Goal: Transaction & Acquisition: Purchase product/service

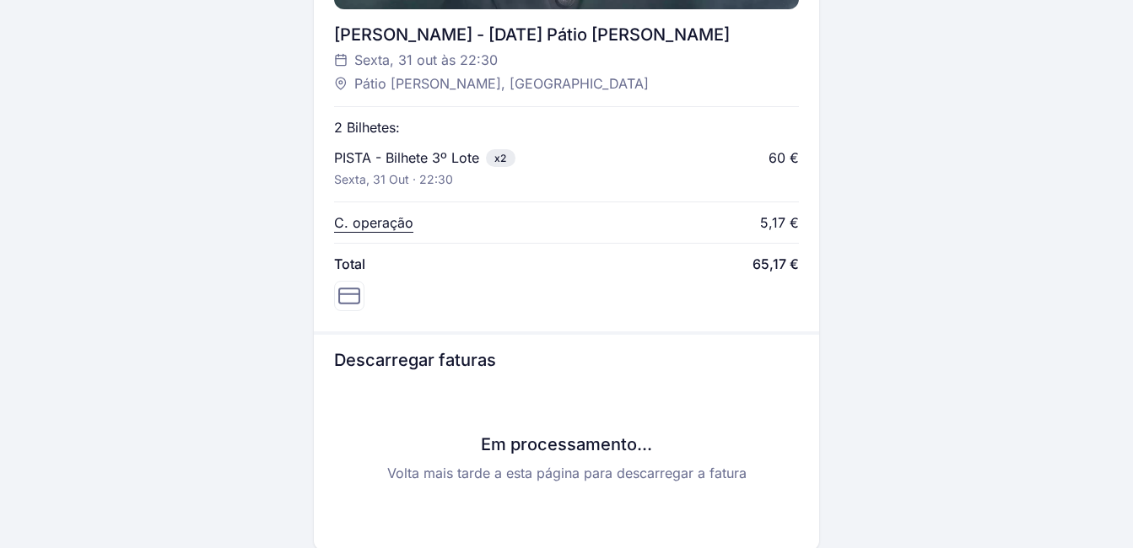
scroll to position [688, 0]
